Goal: Information Seeking & Learning: Learn about a topic

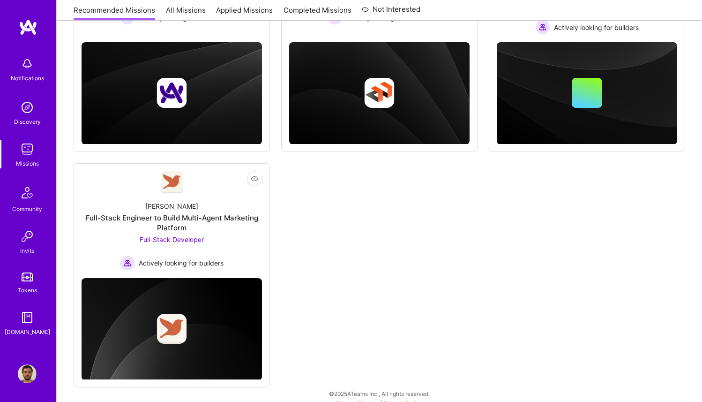
scroll to position [231, 0]
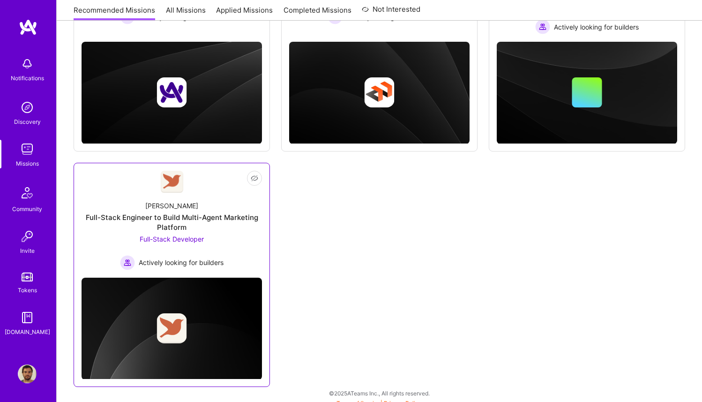
click at [241, 189] on link "Not Interested [PERSON_NAME] Full-Stack Engineer to Build Multi-Agent Marketing…" at bounding box center [172, 220] width 180 height 99
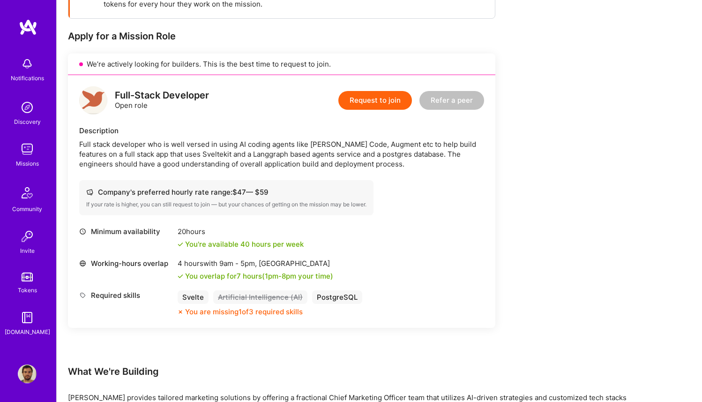
scroll to position [159, 0]
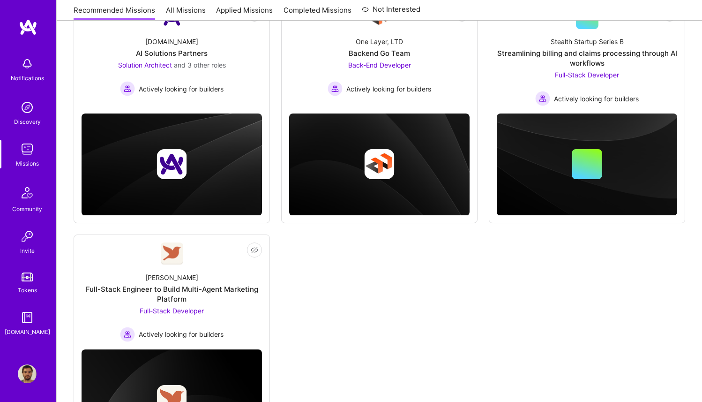
scroll to position [231, 0]
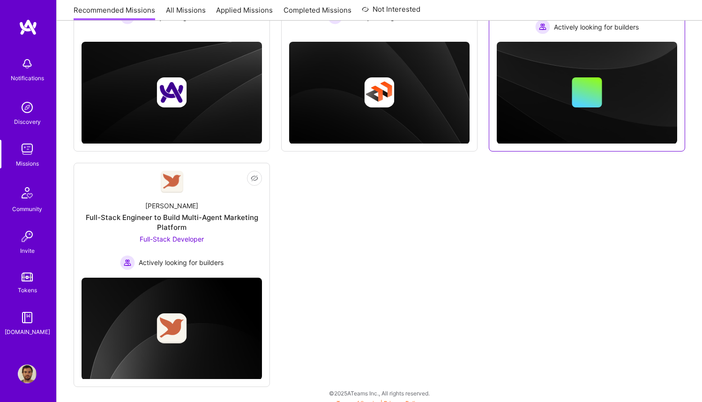
click at [535, 130] on img at bounding box center [587, 93] width 180 height 102
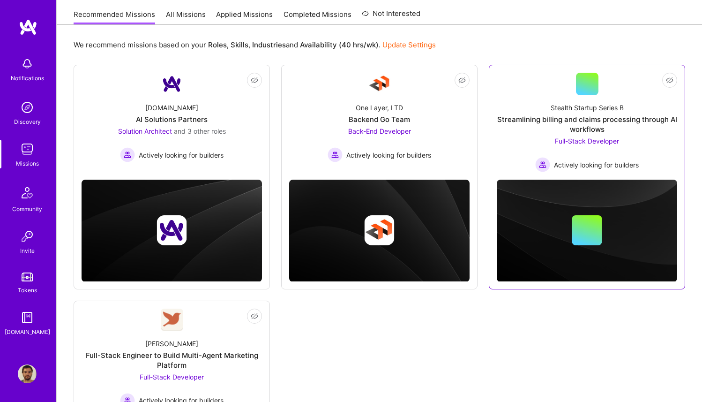
scroll to position [57, 0]
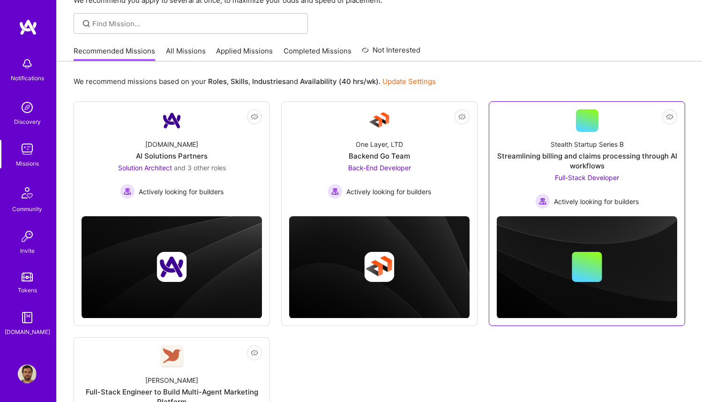
click at [537, 119] on link "Not Interested Stealth Startup Series B Streamlining billing and claims process…" at bounding box center [587, 158] width 180 height 99
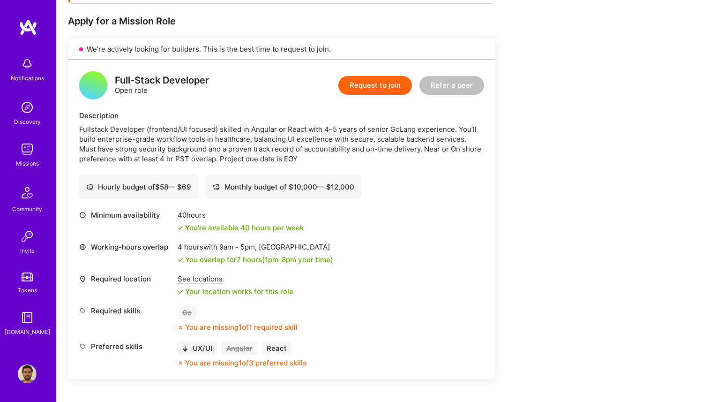
scroll to position [182, 0]
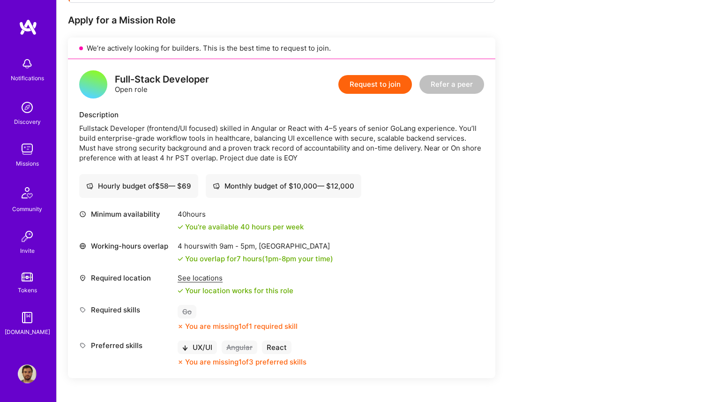
click at [34, 27] on img at bounding box center [28, 27] width 19 height 17
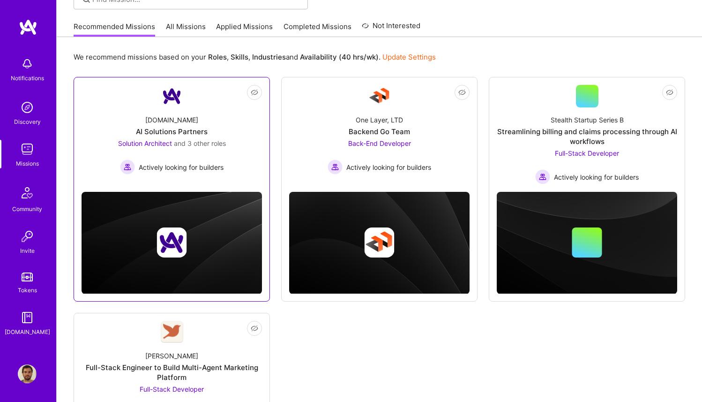
scroll to position [42, 0]
